Goal: Task Accomplishment & Management: Manage account settings

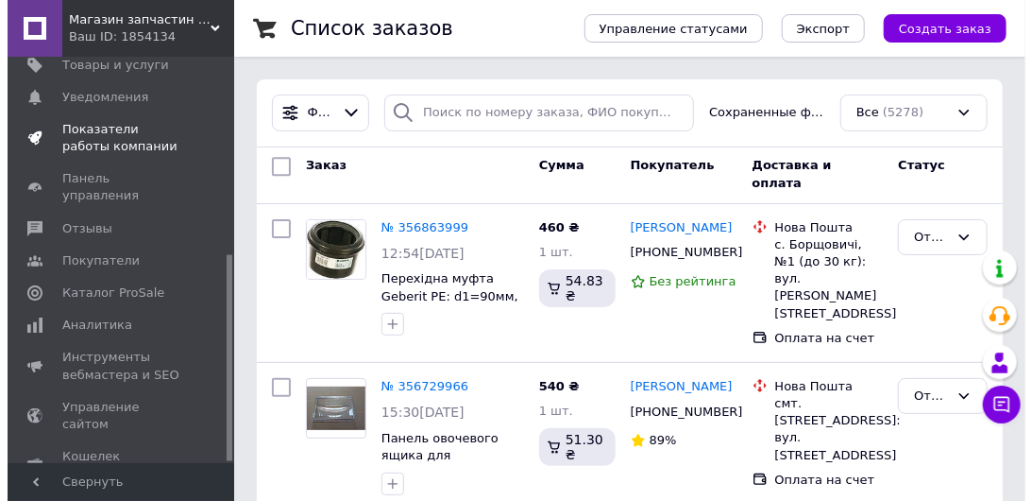
scroll to position [389, 0]
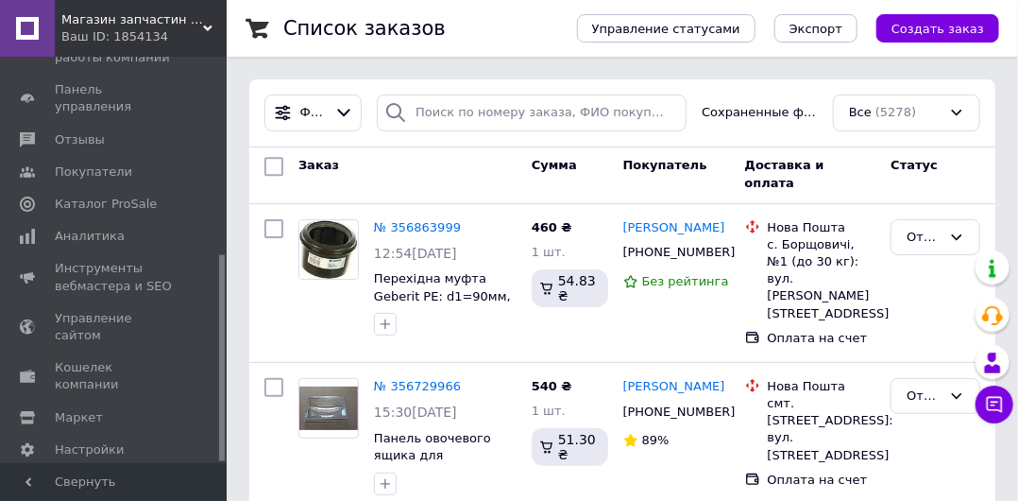
click at [101, 473] on span "Тарифы и счета Prom микс 1 000" at bounding box center [125, 499] width 140 height 52
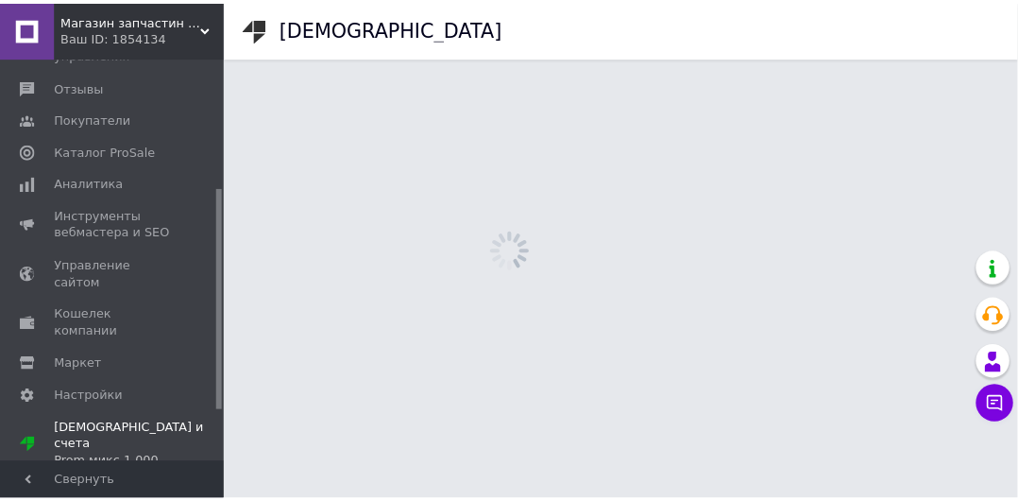
scroll to position [328, 0]
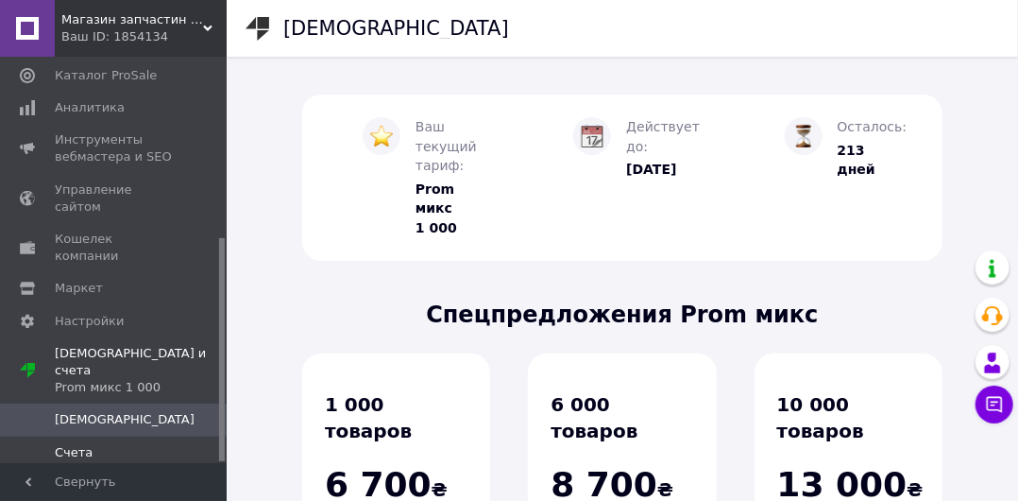
click at [91, 444] on span "Счета" at bounding box center [115, 452] width 120 height 17
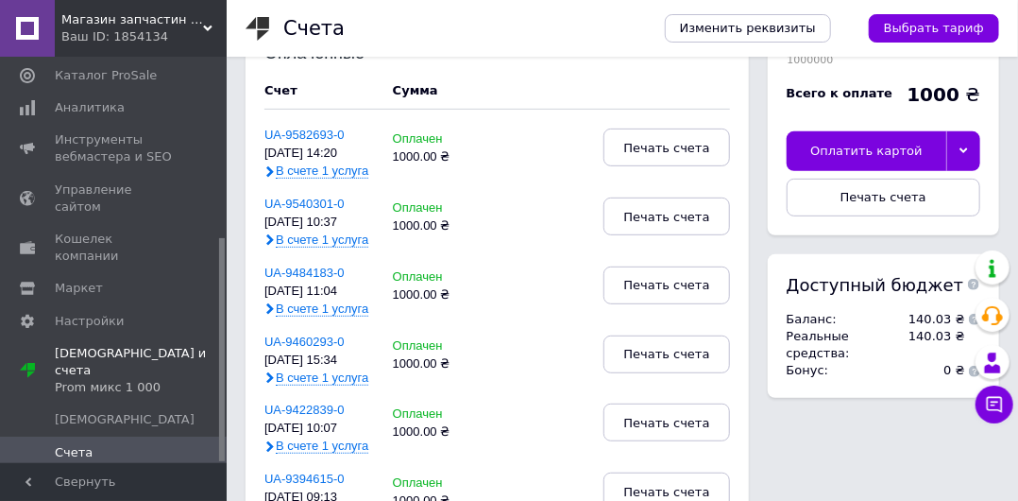
scroll to position [378, 0]
